Goal: Task Accomplishment & Management: Use online tool/utility

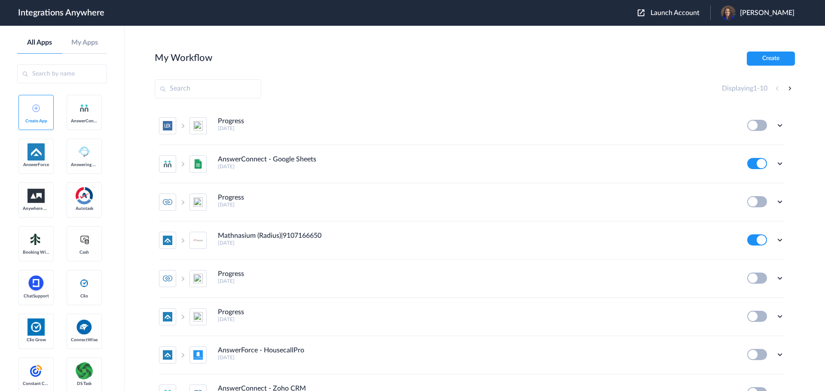
click at [678, 18] on div "Launch Account [PERSON_NAME] My Account Logout" at bounding box center [720, 13] width 165 height 15
click at [677, 12] on span "Launch Account" at bounding box center [675, 12] width 49 height 7
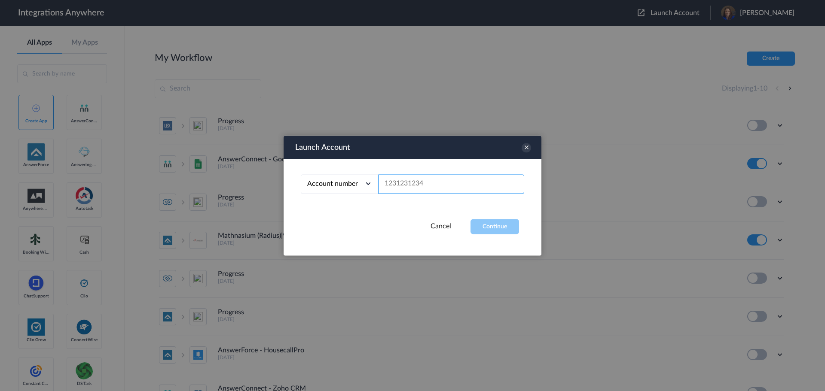
paste input "9802851915"
click at [502, 229] on button "Continue" at bounding box center [495, 226] width 49 height 15
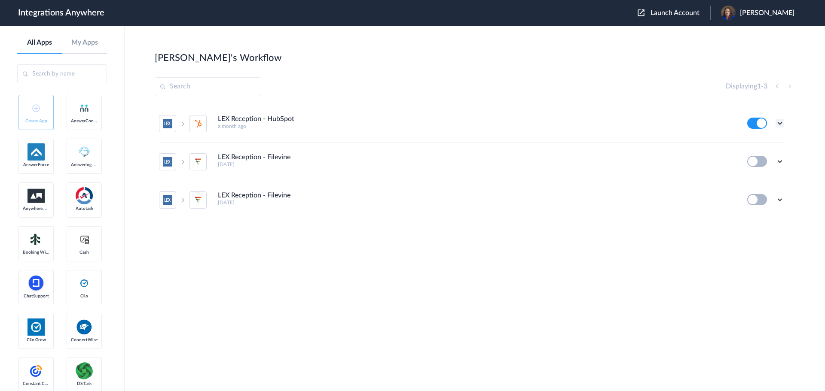
click at [782, 123] on icon at bounding box center [780, 123] width 9 height 9
click at [755, 159] on link "Task history" at bounding box center [755, 159] width 41 height 6
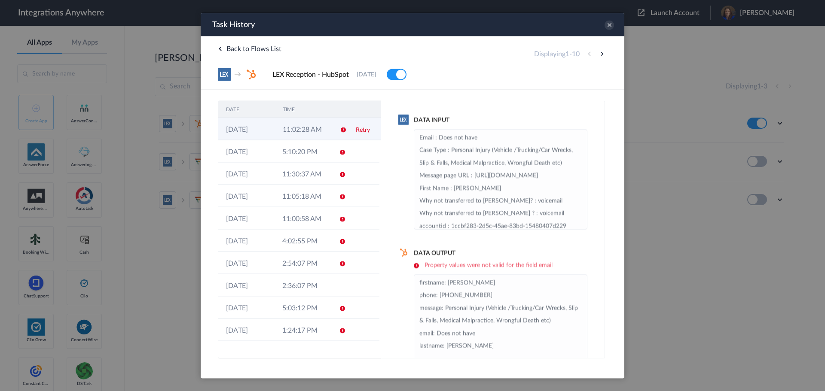
click at [289, 132] on td "11:02:28 AM" at bounding box center [303, 129] width 57 height 22
click at [607, 26] on icon at bounding box center [609, 24] width 9 height 9
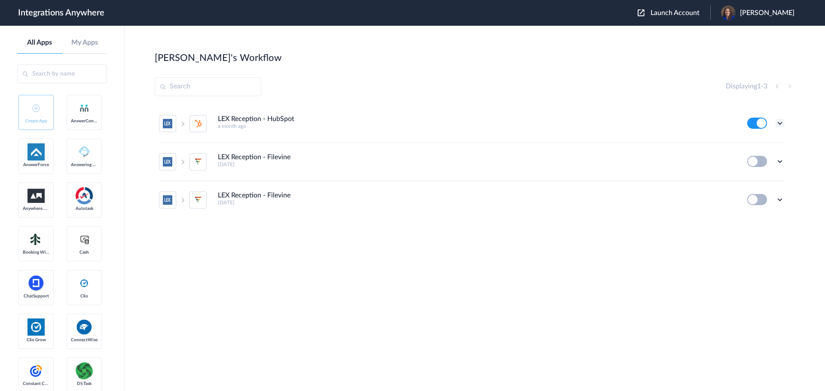
click at [781, 126] on icon at bounding box center [780, 123] width 9 height 9
click at [749, 146] on link "Edit" at bounding box center [745, 143] width 21 height 6
click at [684, 12] on span "Launch Account" at bounding box center [675, 12] width 49 height 7
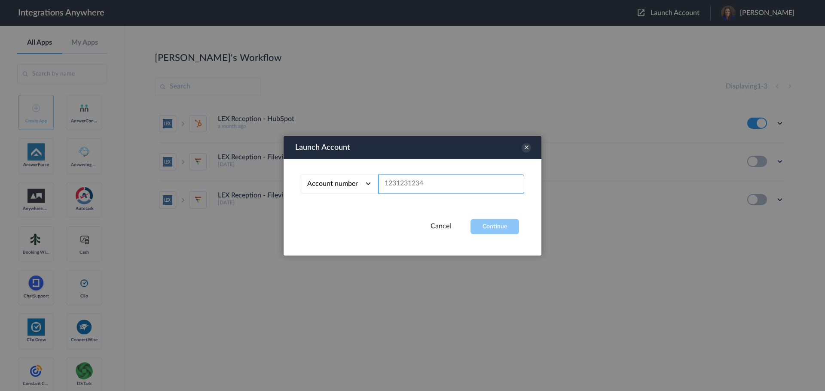
paste input "1260011368"
type input "1260011368"
click at [494, 229] on button "Continue" at bounding box center [495, 226] width 49 height 15
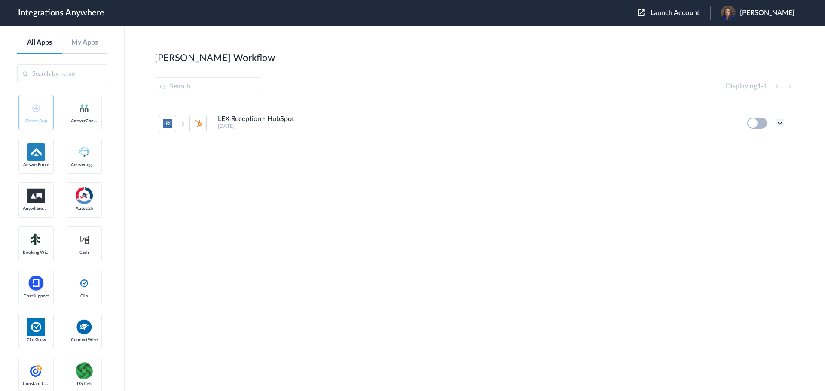
click at [780, 125] on icon at bounding box center [780, 123] width 9 height 9
click at [770, 145] on li "Edit" at bounding box center [756, 143] width 56 height 16
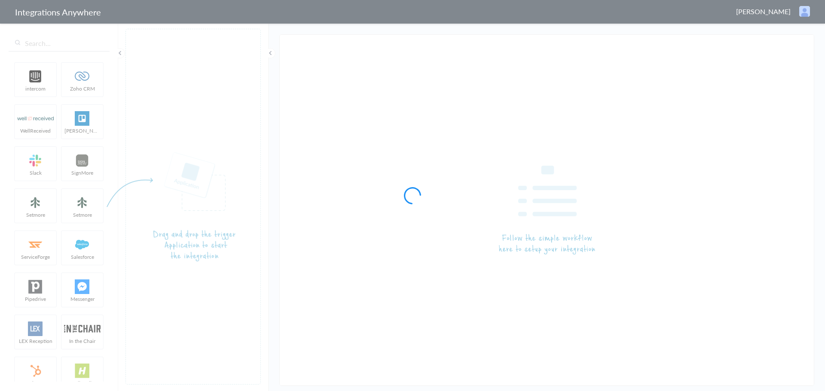
type input "LEX Reception - HubSpot"
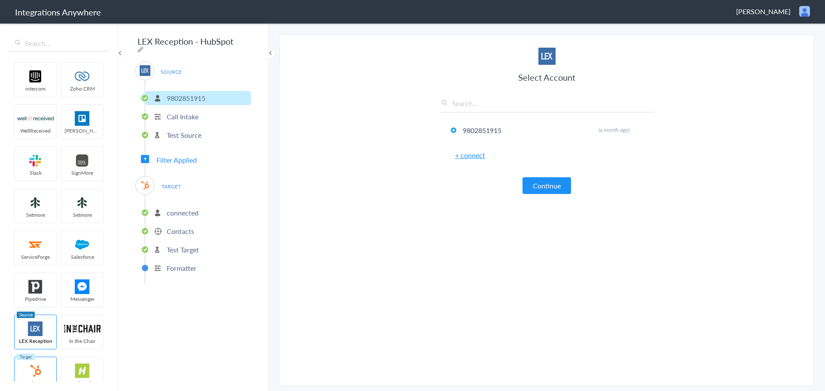
click at [188, 155] on span "Filter Applied" at bounding box center [176, 160] width 40 height 10
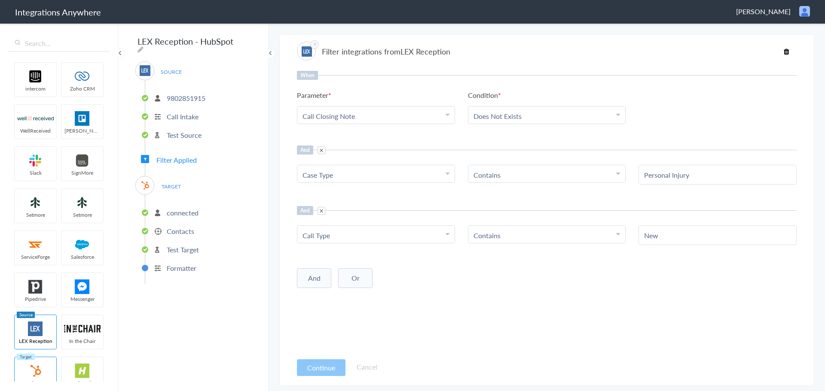
click at [190, 212] on p "connected" at bounding box center [183, 213] width 32 height 10
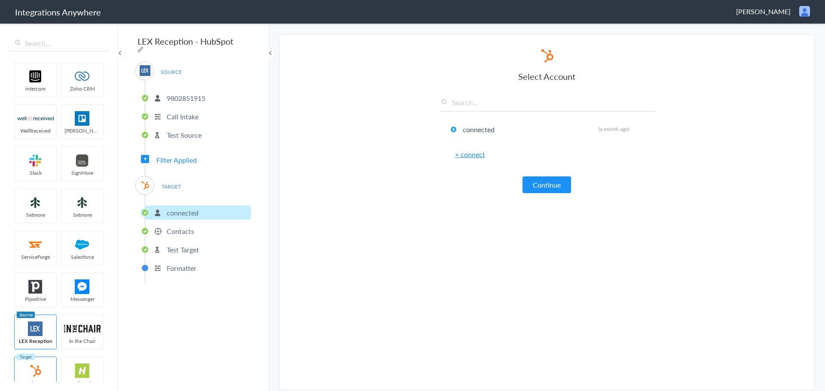
click at [192, 232] on p "Contacts" at bounding box center [181, 231] width 28 height 10
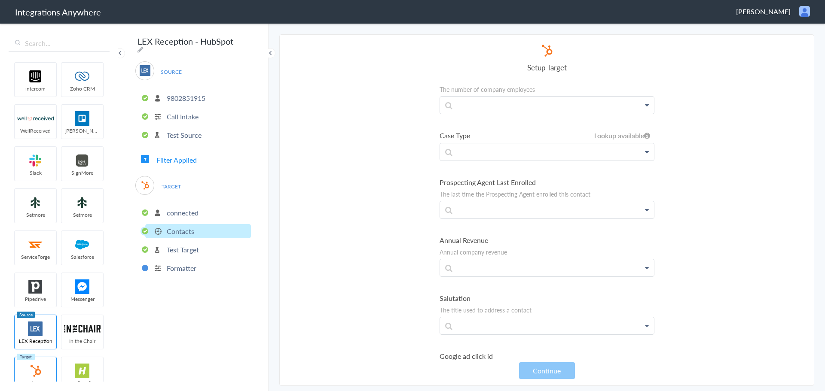
scroll to position [3094, 0]
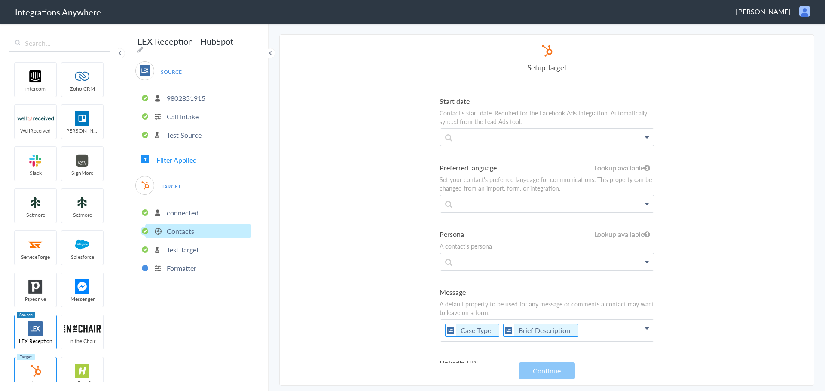
click at [178, 156] on span "Filter Applied" at bounding box center [176, 160] width 40 height 10
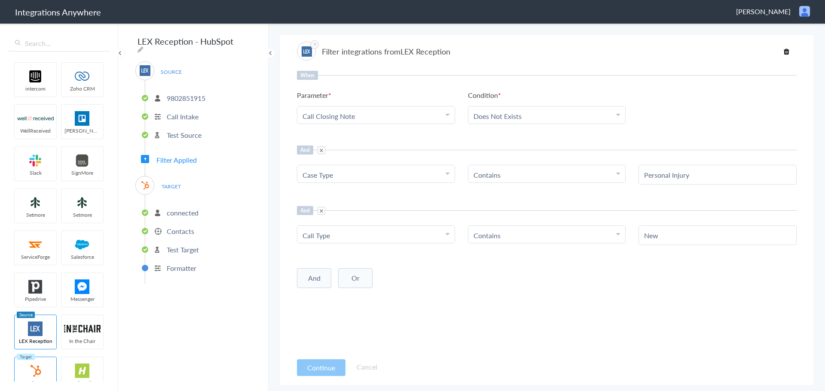
click at [708, 179] on input "Personal Injury" at bounding box center [717, 175] width 147 height 10
click at [706, 179] on input "Personal Injury" at bounding box center [717, 175] width 147 height 10
paste input "Personal Injury (Vehicle /Trucking/Car Wrecks, Slip & Falls, Medical Malpractic…"
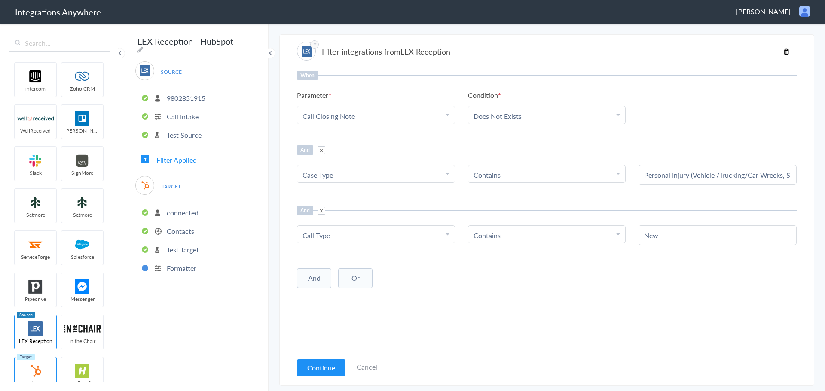
scroll to position [0, 156]
type input "Personal Injury (Vehicle /Trucking/Car Wrecks, Slip & Falls, Medical Malpractic…"
click at [797, 125] on section "Filter integrations from LEX Reception When Parameter Choose Parameter Call Clo…" at bounding box center [546, 210] width 535 height 352
click at [359, 275] on button "Or" at bounding box center [355, 279] width 34 height 20
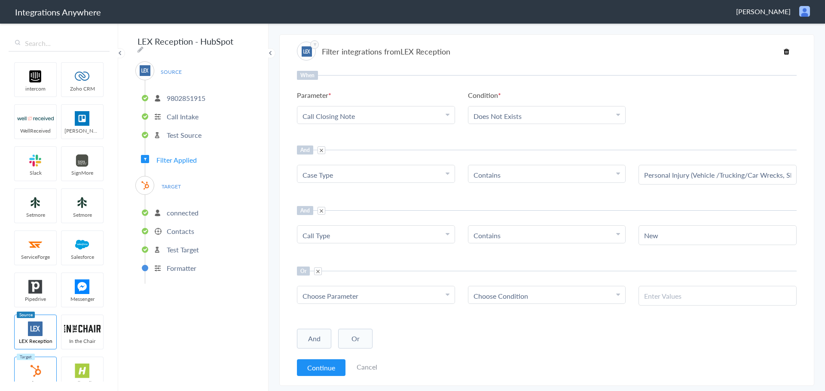
click at [360, 293] on div "Choose Parameter" at bounding box center [376, 296] width 147 height 10
click at [358, 314] on input "text" at bounding box center [375, 320] width 157 height 18
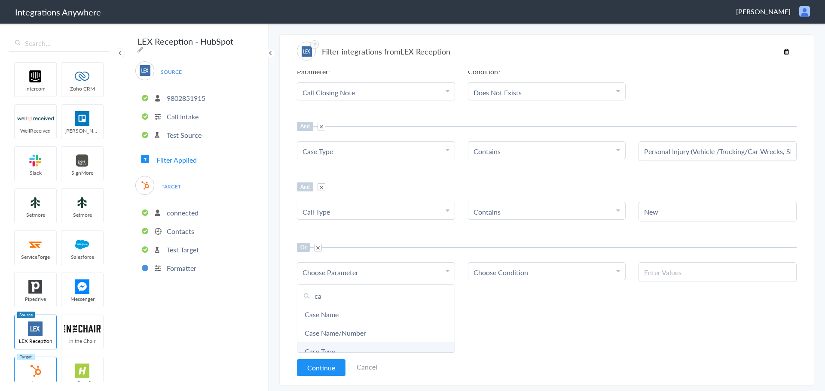
click at [325, 350] on link "Case Type" at bounding box center [375, 351] width 157 height 18
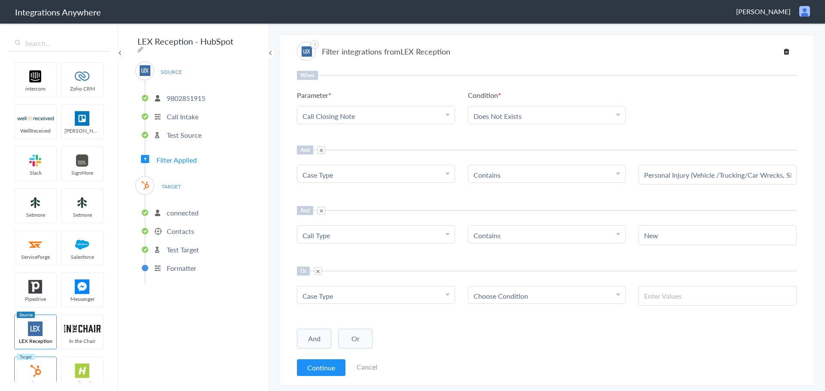
click at [536, 298] on div "Choose Condition" at bounding box center [547, 296] width 147 height 10
click at [529, 340] on link "Contains" at bounding box center [546, 338] width 157 height 18
click at [423, 296] on Type "Case Type" at bounding box center [374, 296] width 143 height 10
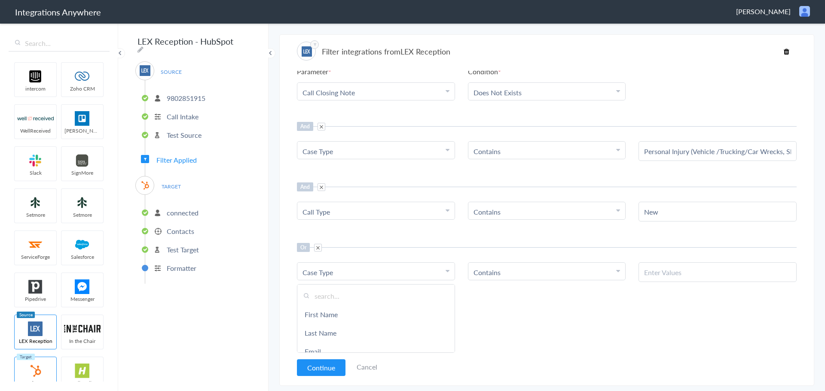
click at [361, 294] on input "text" at bounding box center [375, 296] width 157 height 18
type input "was"
click at [385, 317] on link "Was the type of case listed in dropdown?" at bounding box center [375, 315] width 157 height 18
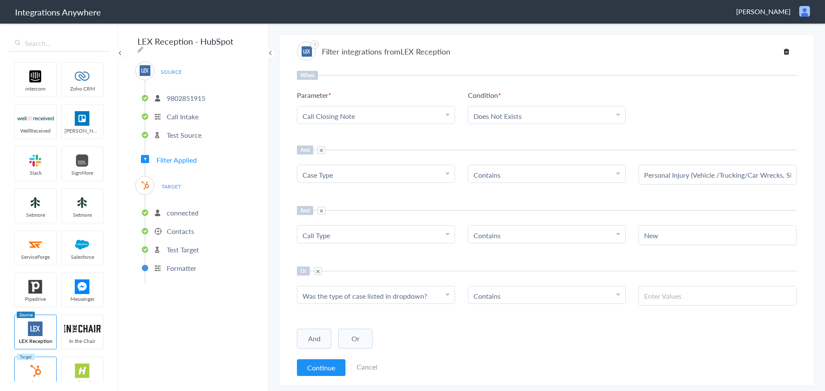
paste input "No"
type input "No"
click at [685, 260] on div "When Parameter Choose Parameter Call Closing Note First Name Last Name Email Ph…" at bounding box center [547, 212] width 500 height 282
click at [688, 240] on input "New" at bounding box center [717, 236] width 147 height 10
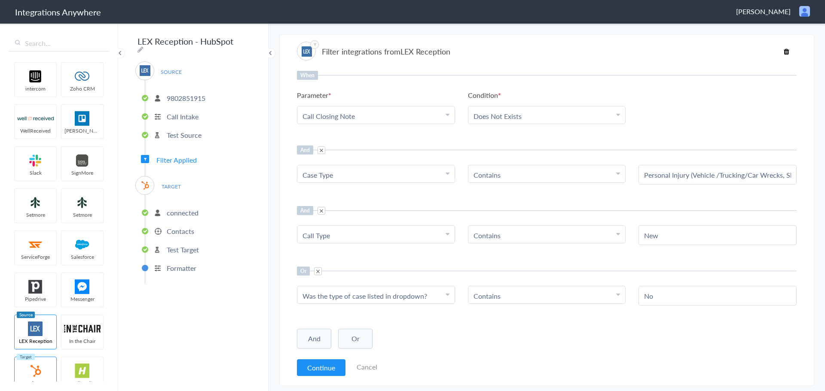
click at [688, 240] on input "New" at bounding box center [717, 236] width 147 height 10
paste input "New Client (Personal Injury/Other Cases)"
type input "New Client (Personal Injury/Other Cases)"
click at [323, 211] on span at bounding box center [322, 211] width 8 height 8
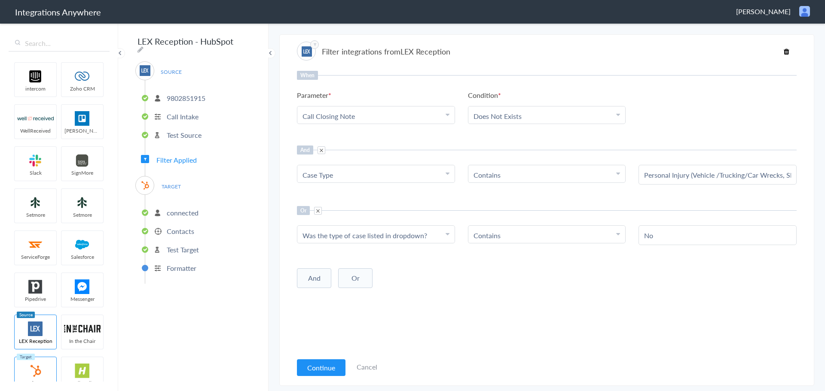
click at [190, 263] on p "Formatter" at bounding box center [182, 268] width 30 height 10
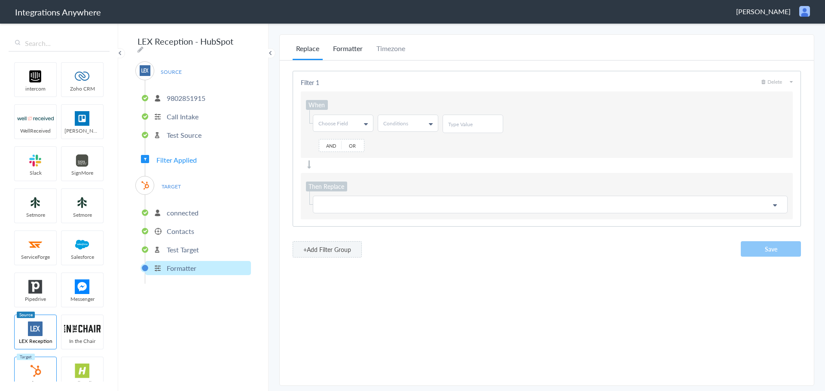
click at [358, 49] on li "Formatter" at bounding box center [348, 51] width 37 height 17
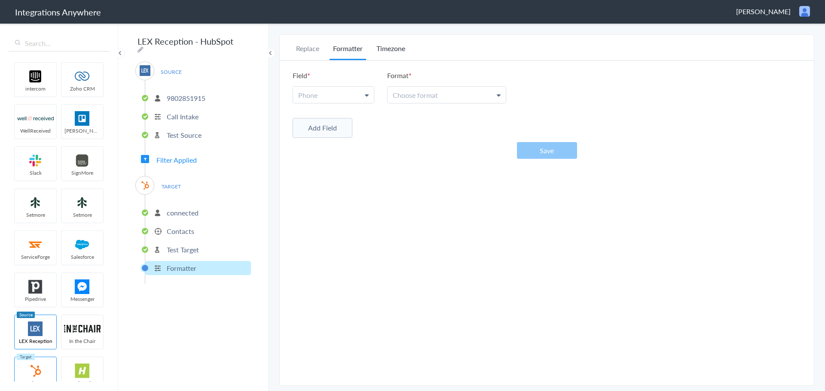
click at [393, 50] on li "Timezone" at bounding box center [391, 51] width 36 height 17
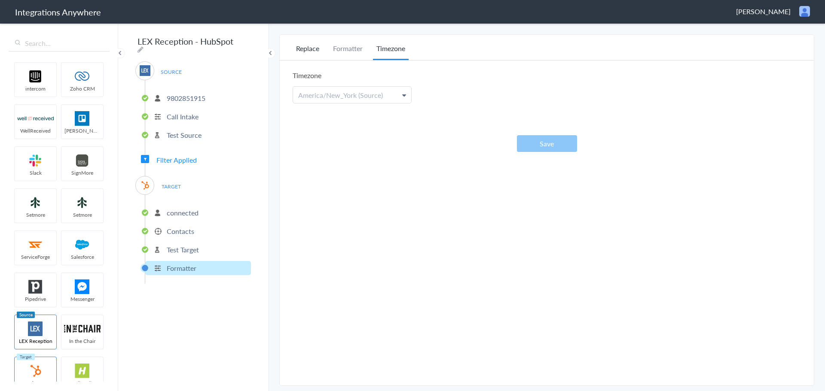
click at [312, 49] on li "Replace" at bounding box center [308, 51] width 30 height 17
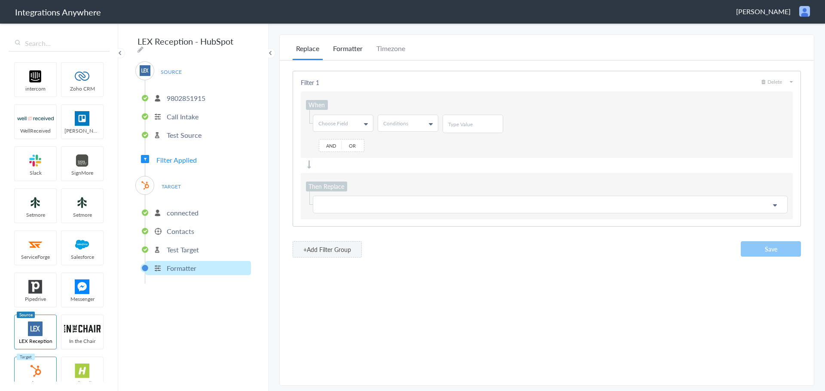
click at [359, 51] on li "Formatter" at bounding box center [348, 51] width 37 height 17
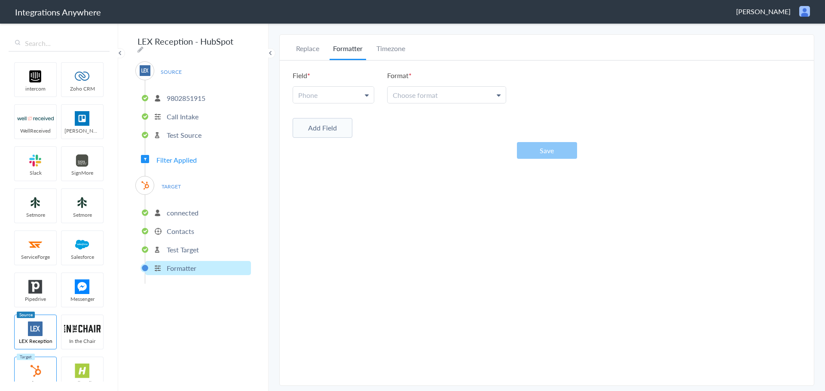
click at [360, 95] on link "Phone" at bounding box center [333, 95] width 81 height 16
click at [342, 113] on input "text" at bounding box center [333, 116] width 80 height 18
type input "e"
click at [303, 43] on li "Replace" at bounding box center [308, 51] width 30 height 17
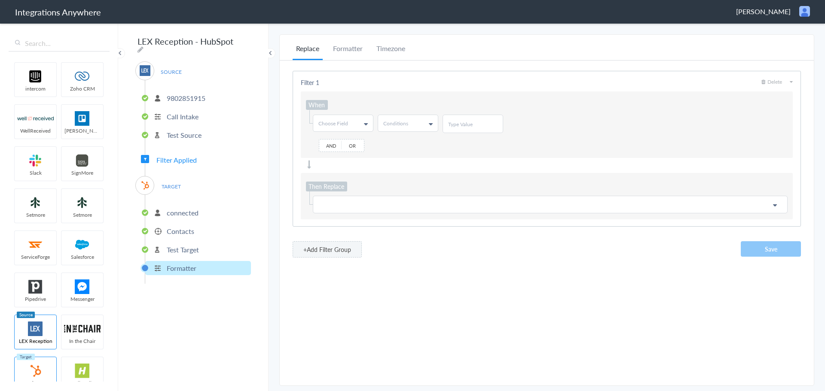
click at [193, 158] on span "Filter Applied" at bounding box center [176, 160] width 40 height 10
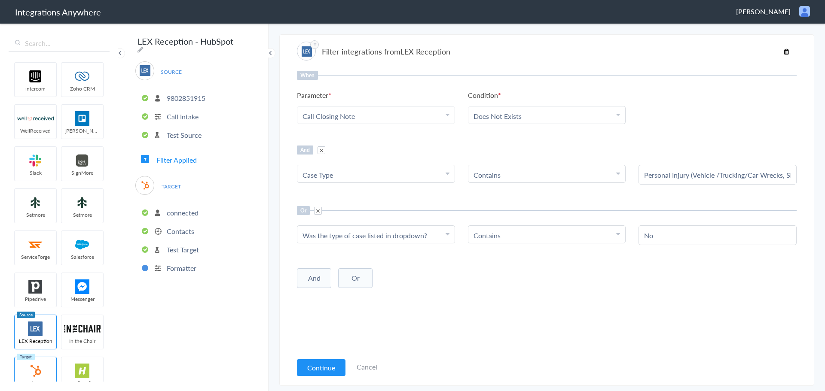
click at [321, 279] on button "And" at bounding box center [314, 279] width 34 height 20
click at [384, 297] on div "Choose Parameter" at bounding box center [376, 296] width 147 height 10
click at [373, 321] on input "text" at bounding box center [375, 320] width 157 height 18
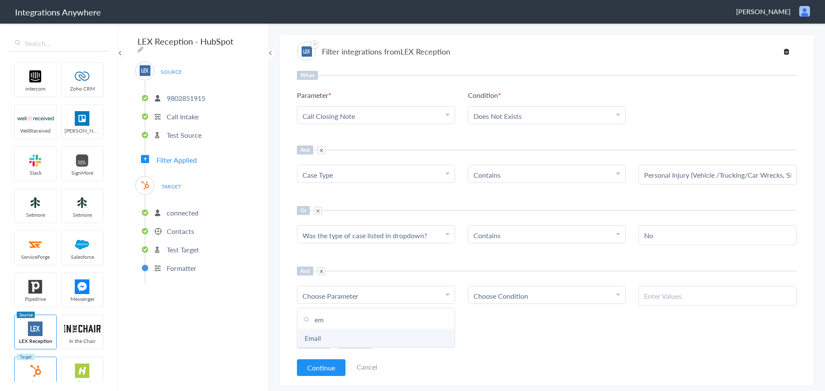
type input "em"
click at [354, 335] on link "Email" at bounding box center [375, 338] width 157 height 18
click at [514, 290] on link "Choose Condition" at bounding box center [546, 295] width 157 height 17
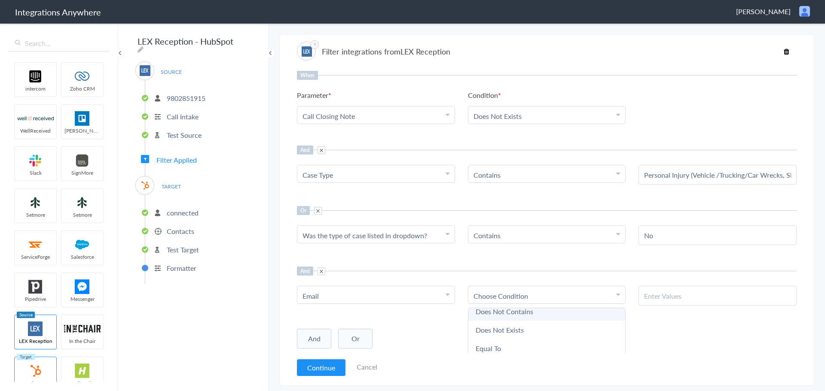
click at [537, 312] on link "Does Not Contains" at bounding box center [546, 312] width 157 height 18
click at [680, 295] on input "text" at bounding box center [717, 296] width 147 height 10
type input "@"
click at [368, 337] on button "Or" at bounding box center [355, 339] width 34 height 20
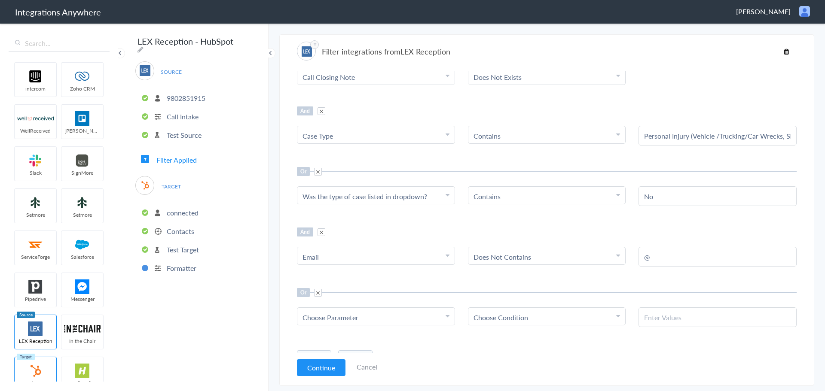
scroll to position [56, 0]
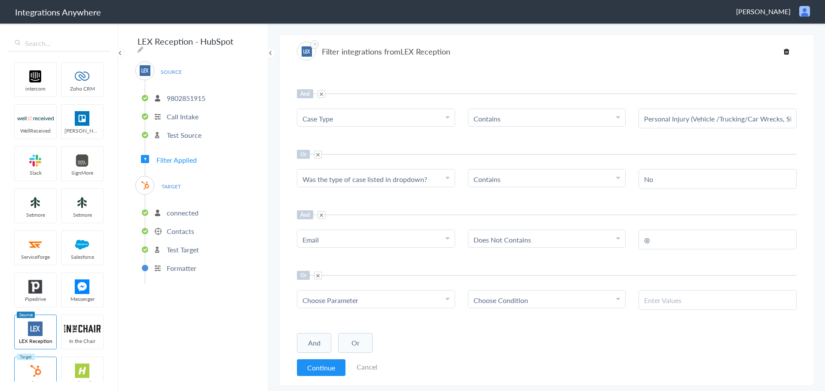
click at [374, 304] on div "Choose Parameter" at bounding box center [376, 301] width 147 height 10
click at [352, 321] on input "text" at bounding box center [375, 324] width 157 height 18
type input "em"
click at [345, 344] on link "Email" at bounding box center [375, 342] width 157 height 18
click at [540, 301] on div "Choose Condition" at bounding box center [547, 301] width 147 height 10
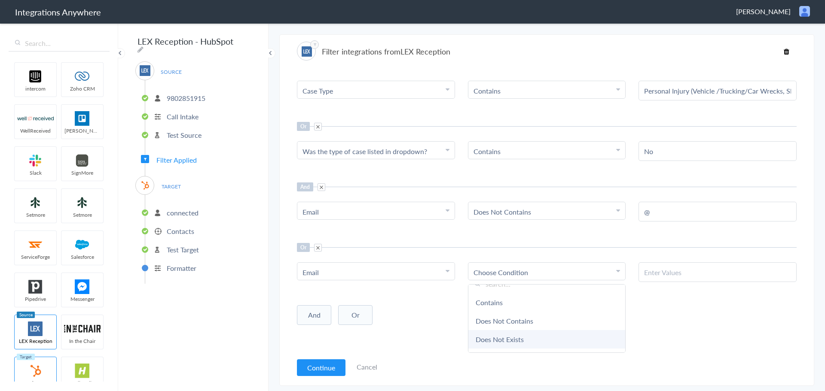
scroll to position [0, 0]
click at [318, 244] on span at bounding box center [318, 248] width 8 height 8
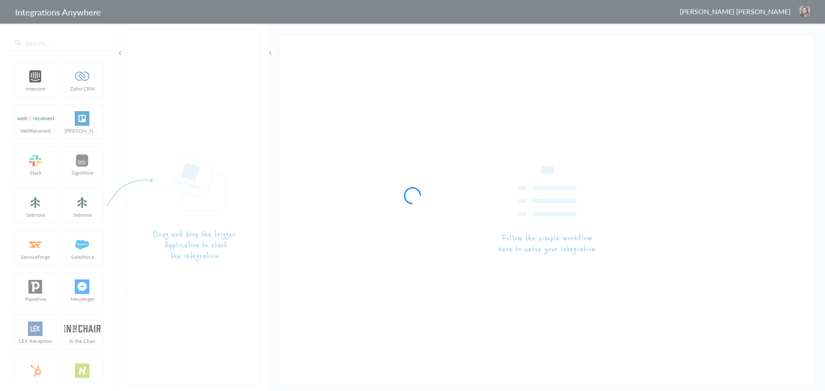
type input "LEX Reception - HubSpot"
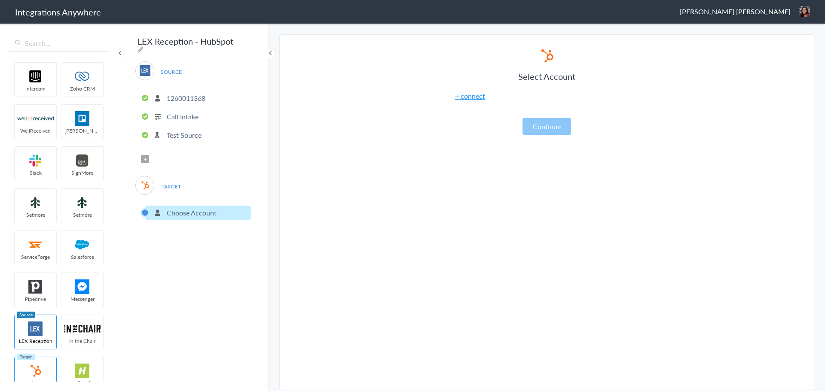
click at [196, 95] on p "1260011368" at bounding box center [186, 98] width 39 height 10
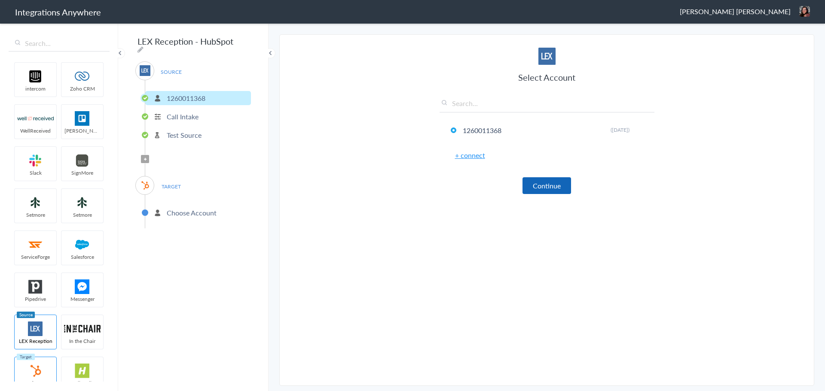
click at [539, 184] on button "Continue" at bounding box center [547, 185] width 49 height 17
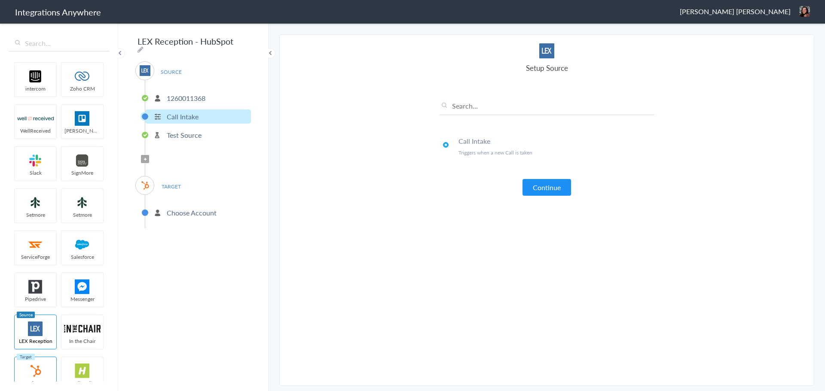
click at [551, 187] on button "Continue" at bounding box center [547, 187] width 49 height 17
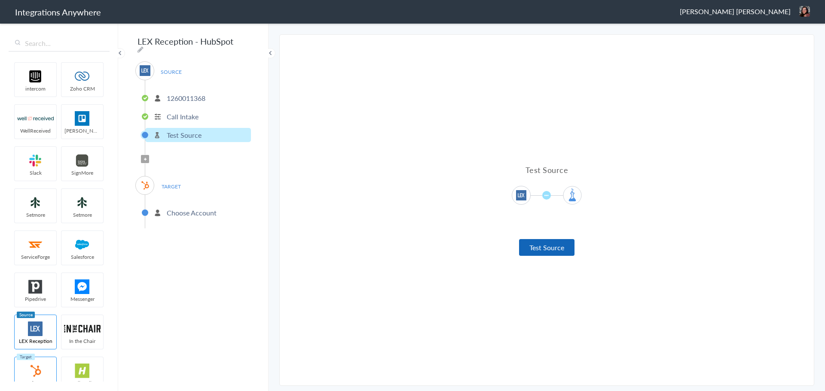
click at [550, 248] on button "Test Source" at bounding box center [546, 247] width 55 height 17
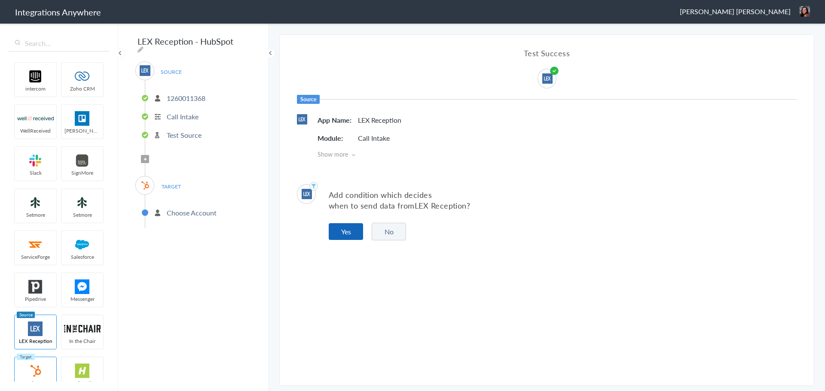
click at [352, 233] on button "Yes" at bounding box center [346, 231] width 34 height 17
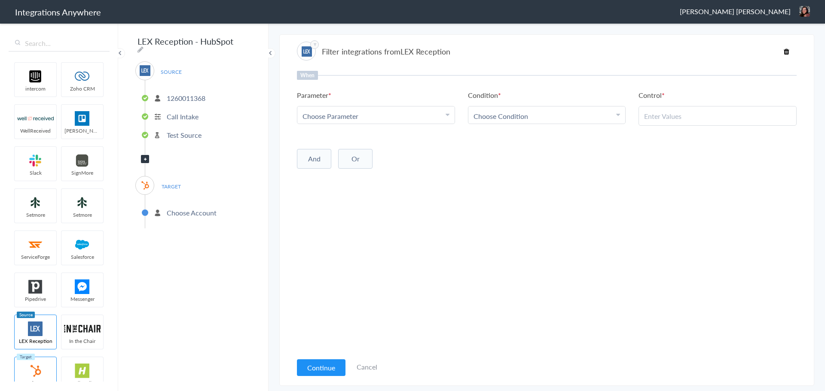
click at [442, 115] on div "Choose Parameter" at bounding box center [376, 116] width 147 height 10
click at [397, 142] on input "text" at bounding box center [375, 140] width 157 height 18
type input "call"
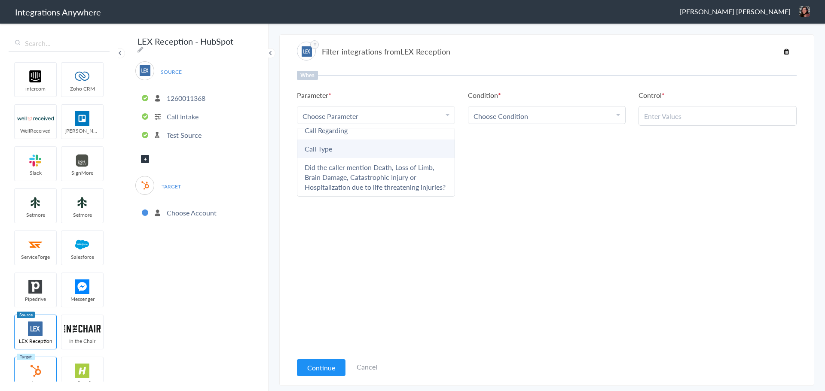
click at [382, 144] on link "Call Type" at bounding box center [375, 149] width 157 height 18
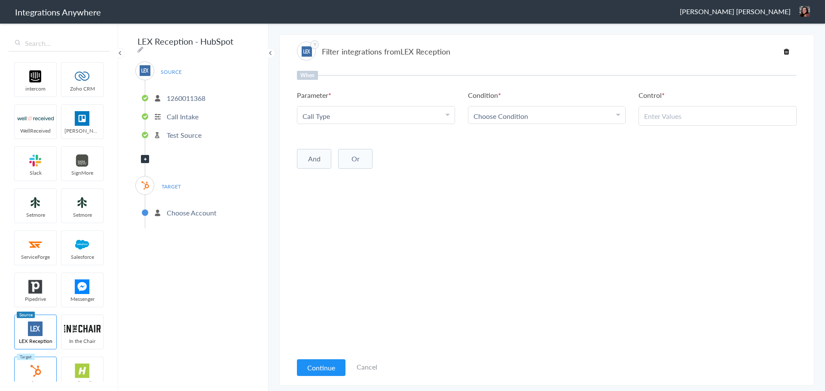
click at [499, 119] on span "Choose Condition" at bounding box center [501, 116] width 55 height 10
click at [498, 159] on link "Contains" at bounding box center [546, 158] width 157 height 18
paste input "Personal Injury (Vehicle /Trucking/Car Wrecks, Slip & Falls, Medical Malpractic…"
type input "Personal Injury (Vehicle /Trucking/Car Wrecks, Slip & Falls, Medical Malpractic…"
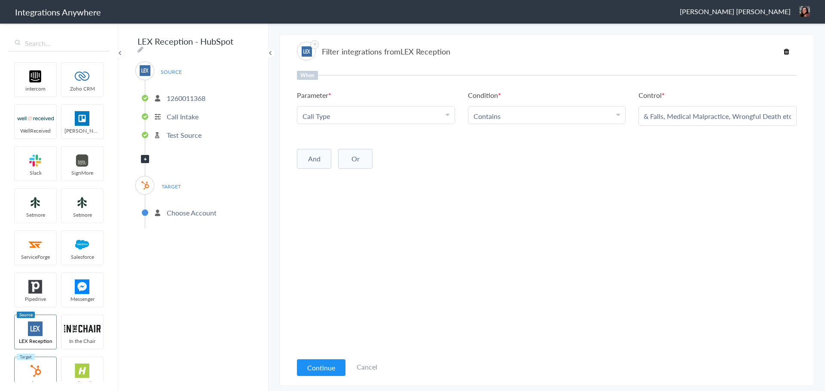
click at [363, 163] on button "Or" at bounding box center [355, 159] width 34 height 20
click at [363, 183] on link "Choose Parameter" at bounding box center [375, 175] width 157 height 17
click at [352, 201] on input "text" at bounding box center [375, 200] width 157 height 18
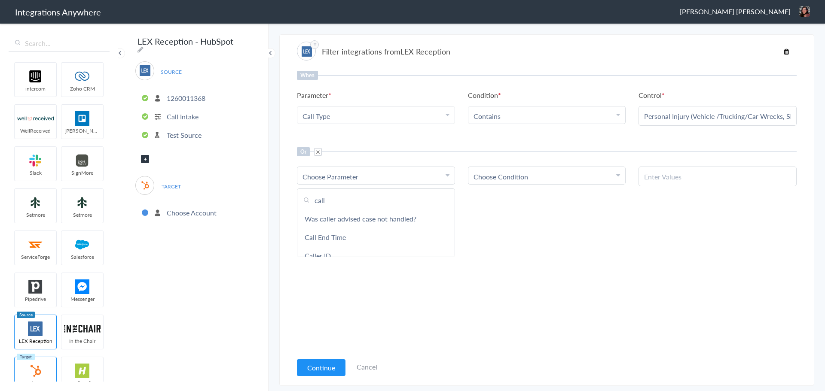
click at [331, 201] on input "call" at bounding box center [375, 200] width 157 height 18
type input "c"
type input "was"
click at [358, 217] on link "Was the type of case listed in dropdown?" at bounding box center [375, 219] width 157 height 18
click at [515, 177] on span "Choose Condition" at bounding box center [501, 177] width 55 height 10
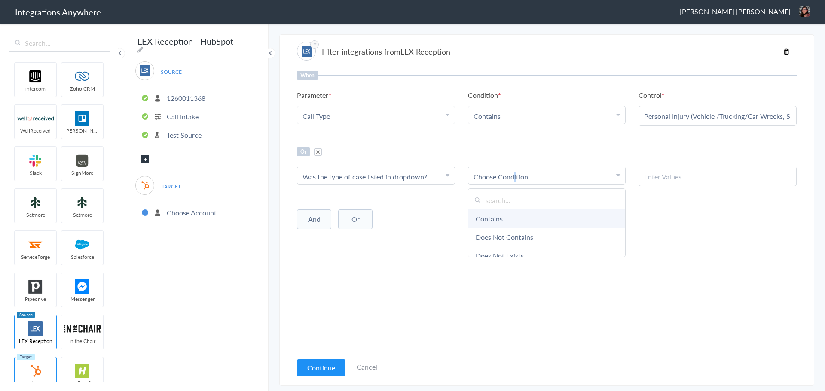
click at [517, 215] on link "Contains" at bounding box center [546, 219] width 157 height 18
click at [659, 179] on input "text" at bounding box center [717, 177] width 147 height 10
paste input "No"
type input "No"
click at [369, 220] on button "Or" at bounding box center [355, 220] width 34 height 20
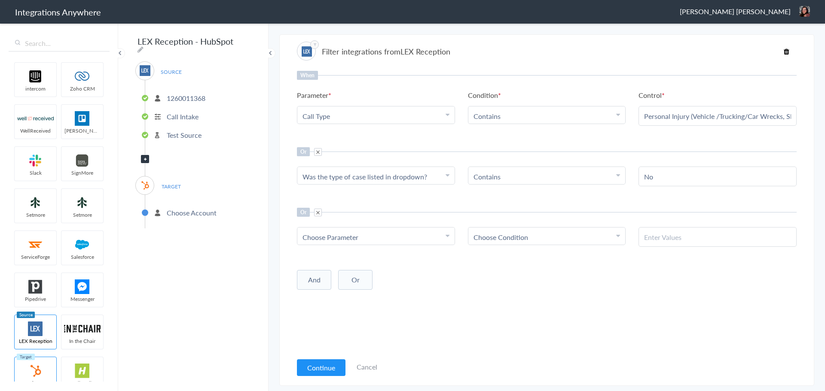
click at [372, 237] on div "Choose Parameter" at bounding box center [376, 237] width 147 height 10
drag, startPoint x: 333, startPoint y: 311, endPoint x: 355, endPoint y: 307, distance: 22.3
click at [333, 311] on link "Email" at bounding box center [375, 316] width 157 height 18
click at [502, 238] on span "Choose Condition" at bounding box center [501, 237] width 55 height 10
click at [509, 307] on link "Does Not Exists" at bounding box center [546, 316] width 157 height 18
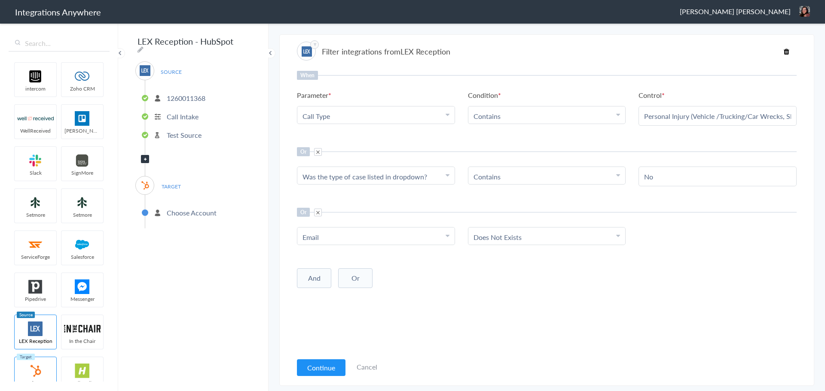
click at [522, 242] on li "Does Not Exists" at bounding box center [545, 237] width 143 height 10
click at [523, 297] on link "Does Not Contains" at bounding box center [546, 298] width 157 height 18
click at [698, 237] on input "text" at bounding box center [717, 237] width 147 height 10
type input "@"
click at [323, 367] on button "Continue" at bounding box center [321, 368] width 49 height 17
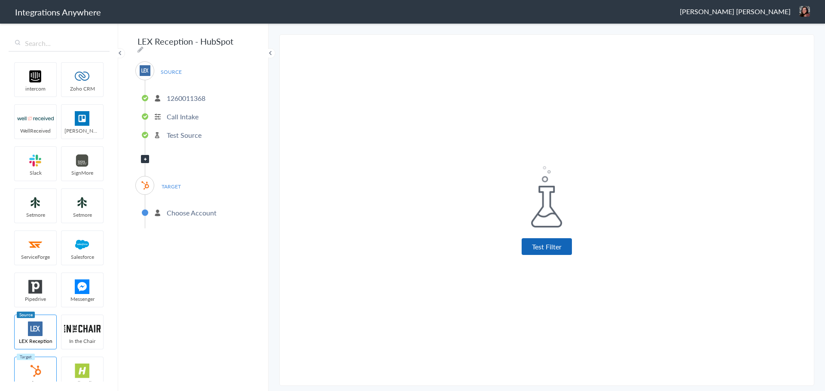
click at [548, 242] on button "Test Filter" at bounding box center [547, 247] width 50 height 17
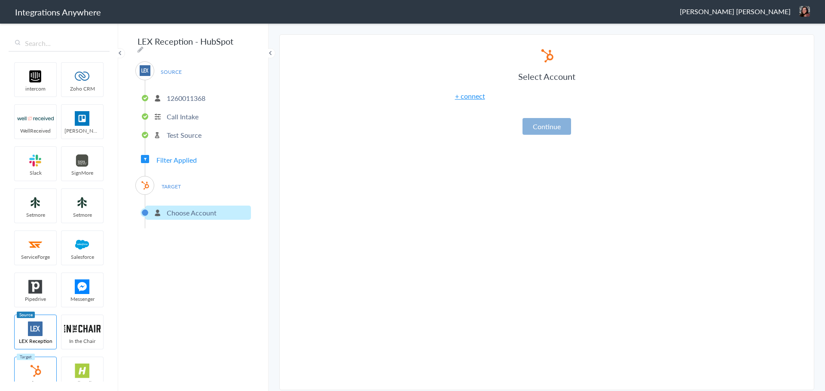
click at [563, 125] on button "Continue" at bounding box center [547, 126] width 49 height 17
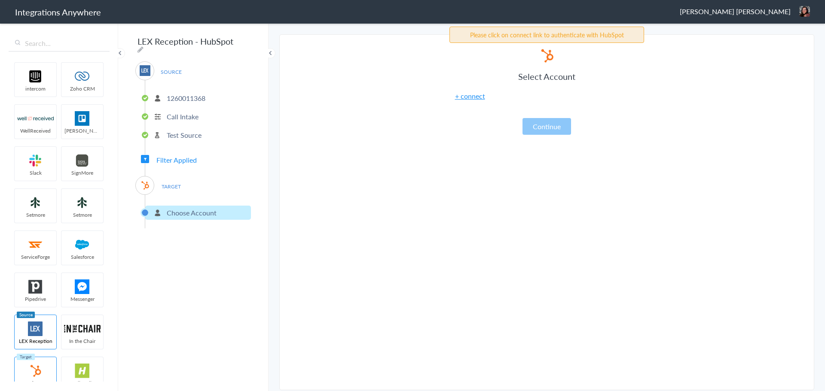
click at [471, 98] on link "+ connect" at bounding box center [470, 96] width 30 height 10
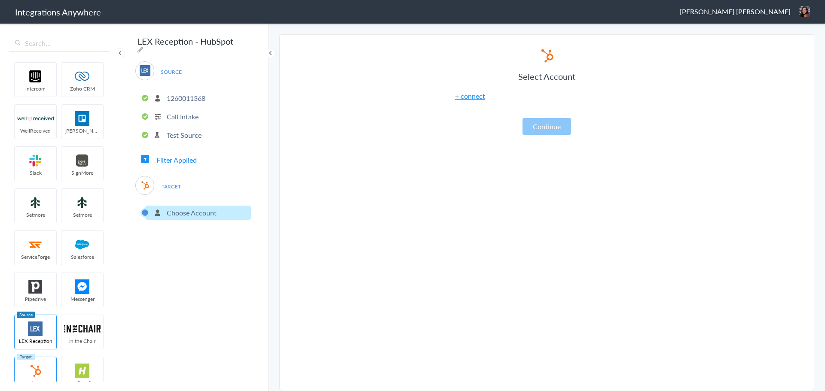
click at [477, 99] on link "+ connect" at bounding box center [470, 96] width 30 height 10
click at [466, 96] on link "+ connect" at bounding box center [470, 96] width 30 height 10
